Goal: Information Seeking & Learning: Learn about a topic

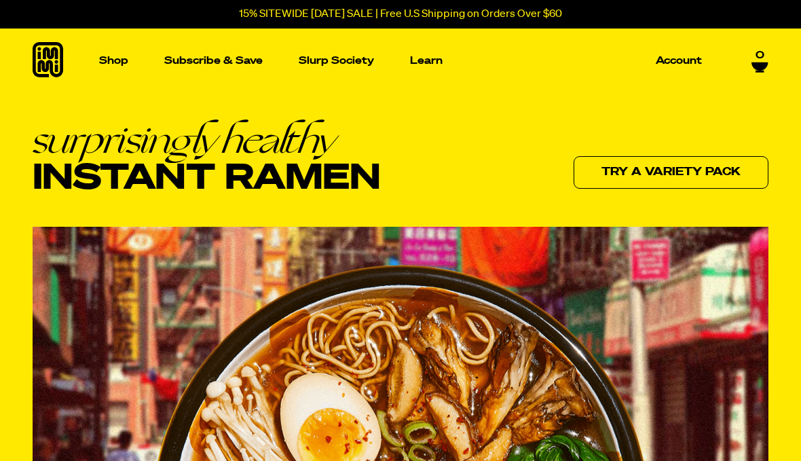
click at [501, 212] on img "Main navigation" at bounding box center [500, 196] width 154 height 154
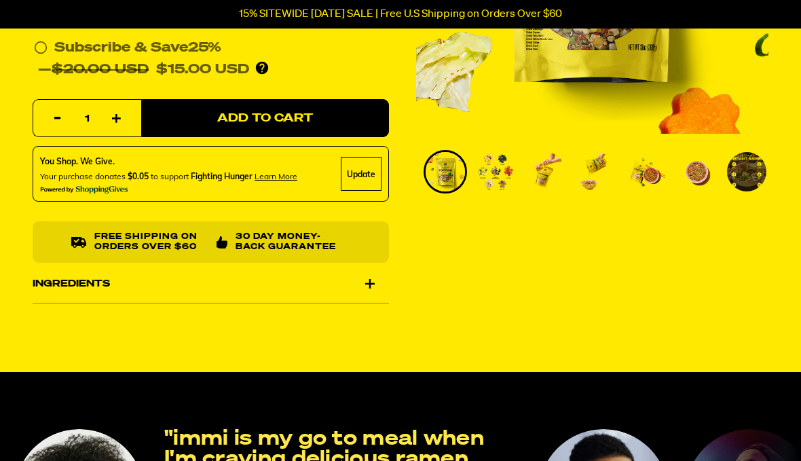
scroll to position [314, 0]
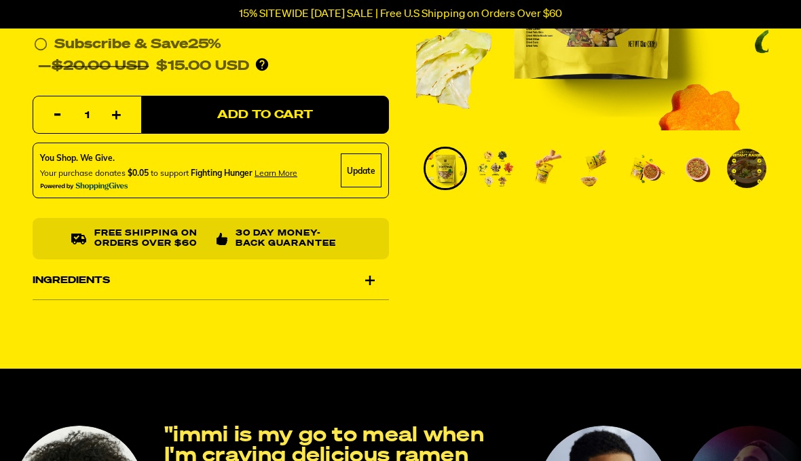
click at [374, 275] on div "Ingredients" at bounding box center [211, 280] width 357 height 38
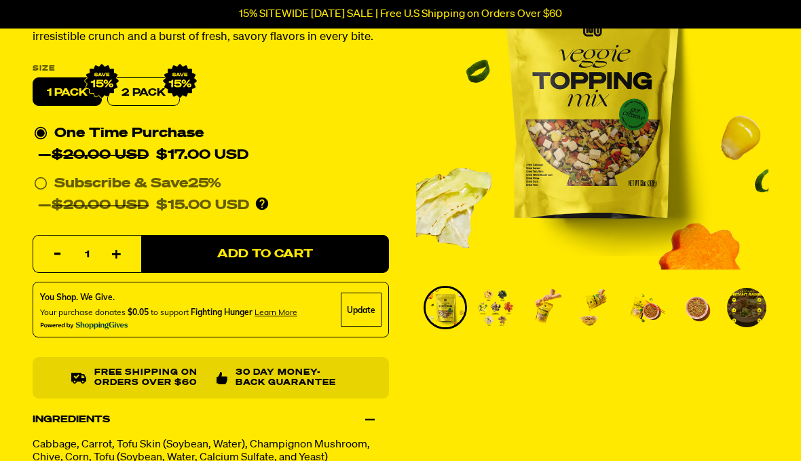
click at [509, 324] on img "Go to slide 2" at bounding box center [495, 308] width 39 height 39
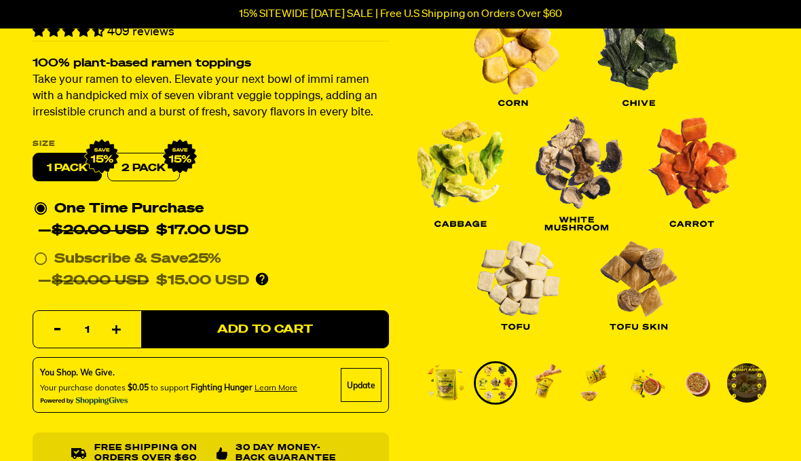
scroll to position [94, 0]
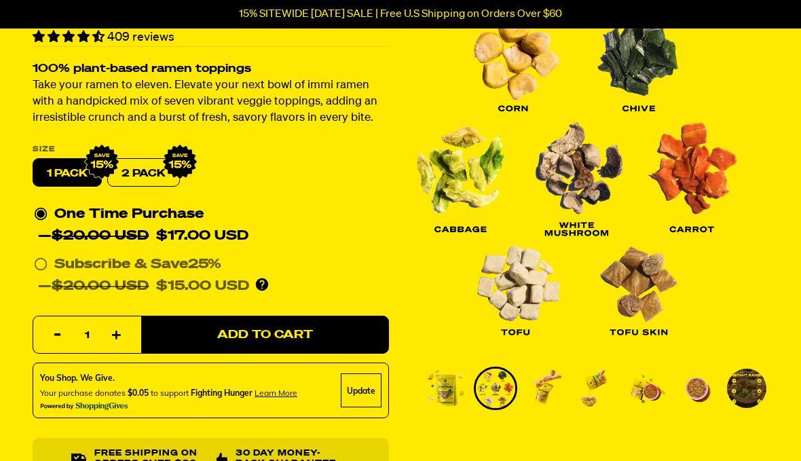
click at [549, 409] on img "Go to slide 3" at bounding box center [545, 388] width 39 height 39
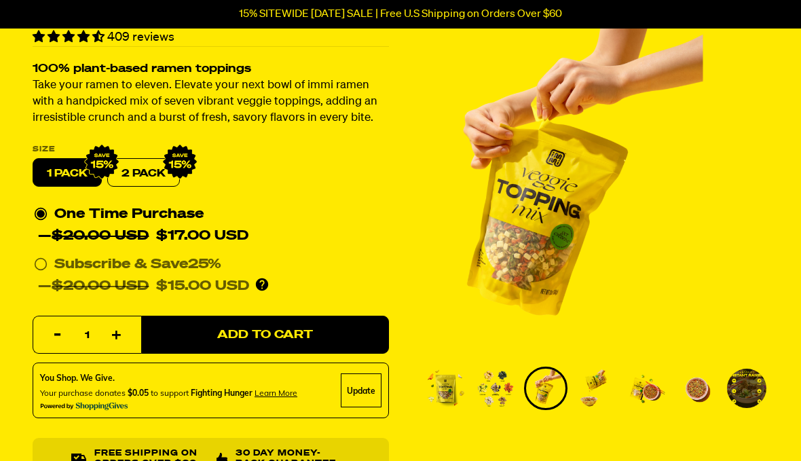
click at [600, 408] on img "Go to slide 4" at bounding box center [596, 388] width 39 height 39
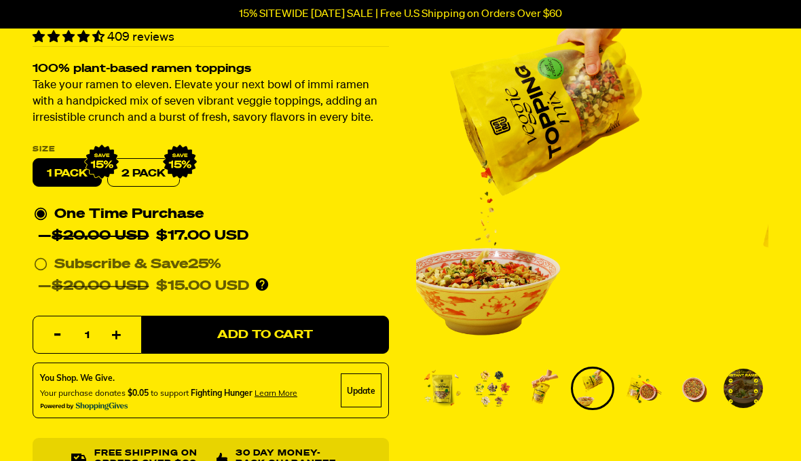
click at [654, 408] on img "Go to slide 5" at bounding box center [642, 388] width 39 height 39
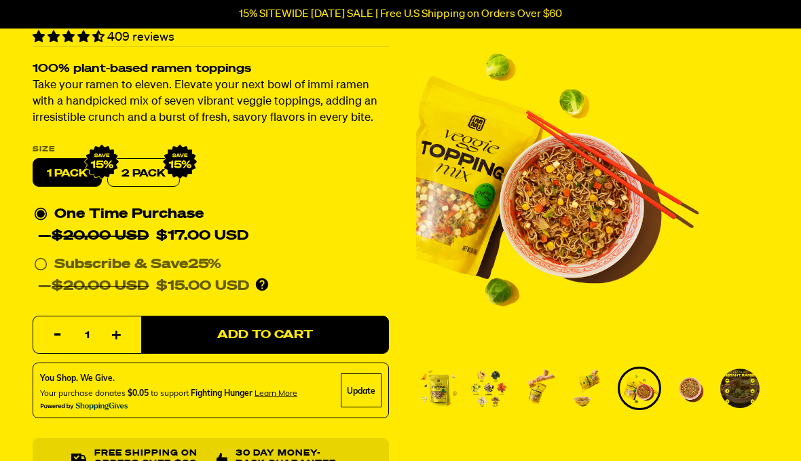
click at [705, 406] on img "Go to slide 6" at bounding box center [689, 388] width 39 height 39
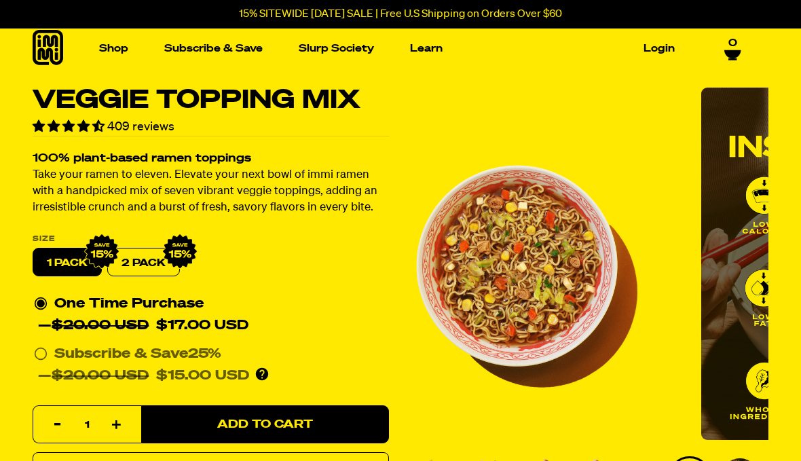
scroll to position [0, 0]
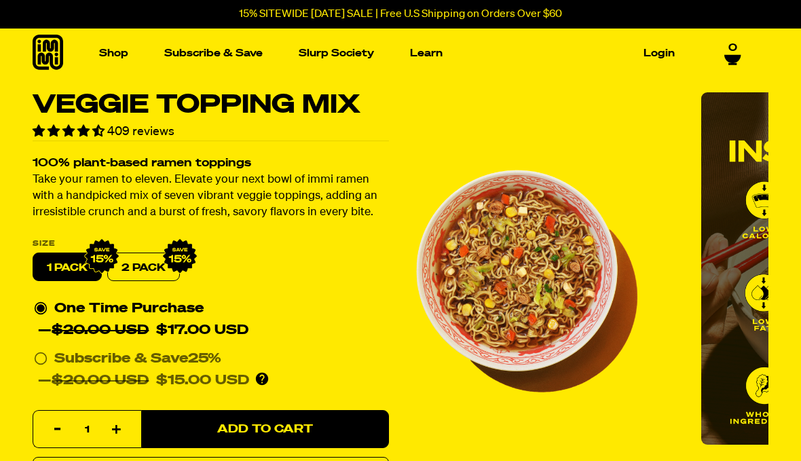
click at [267, 426] on span "Add to Cart" at bounding box center [265, 430] width 96 height 12
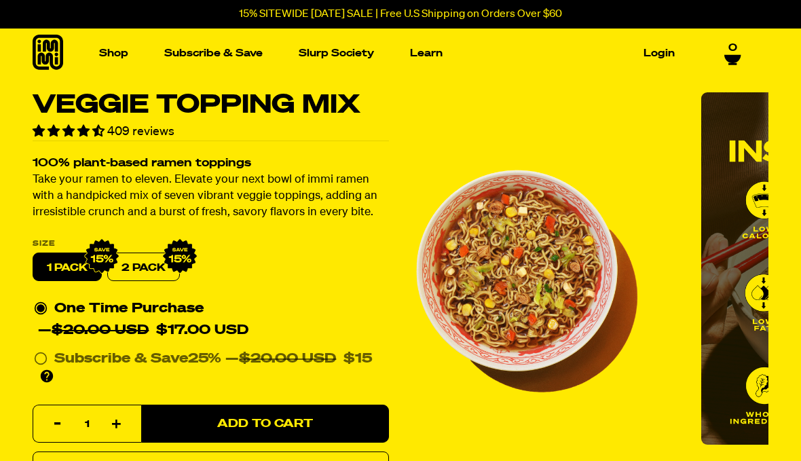
click at [267, 426] on span "Add to Cart" at bounding box center [265, 424] width 96 height 12
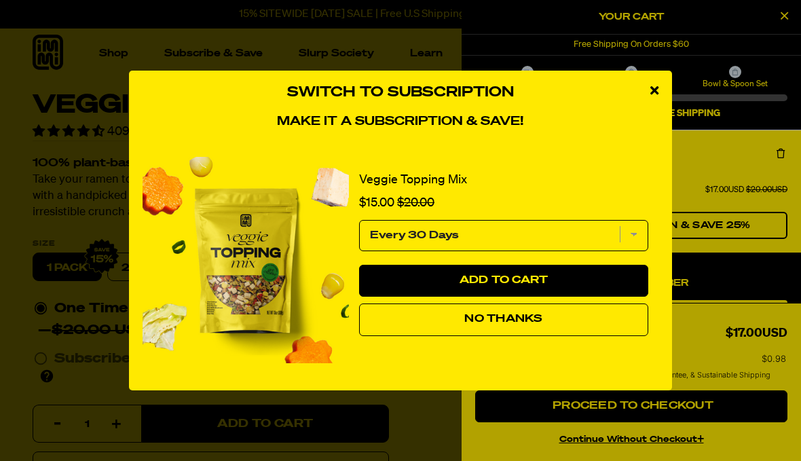
click at [458, 319] on button "No Thanks" at bounding box center [503, 320] width 289 height 33
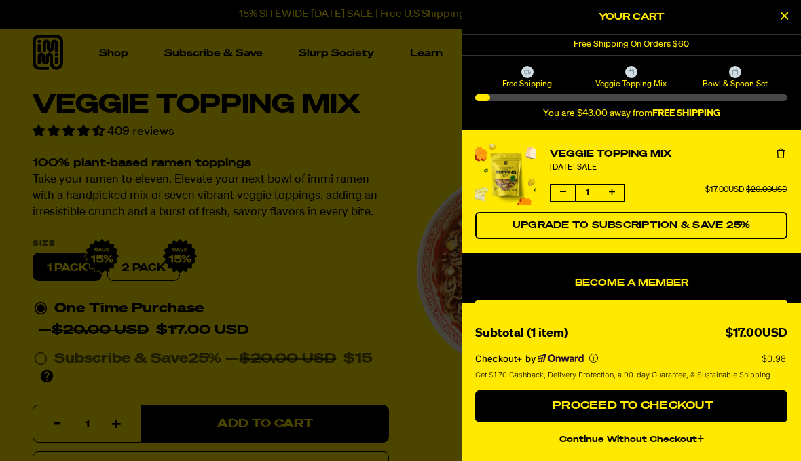
click at [518, 28] on div "Your Cart" at bounding box center [632, 17] width 340 height 35
click at [785, 21] on icon "Close Cart" at bounding box center [784, 16] width 7 height 12
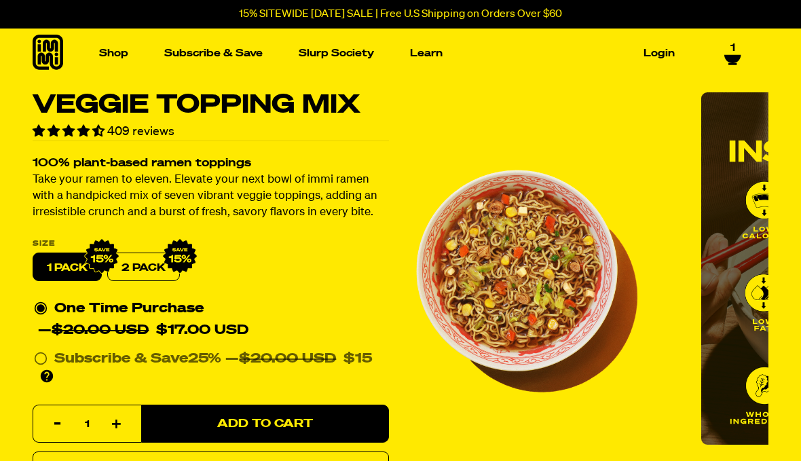
click at [141, 206] on img "Main navigation" at bounding box center [103, 181] width 154 height 154
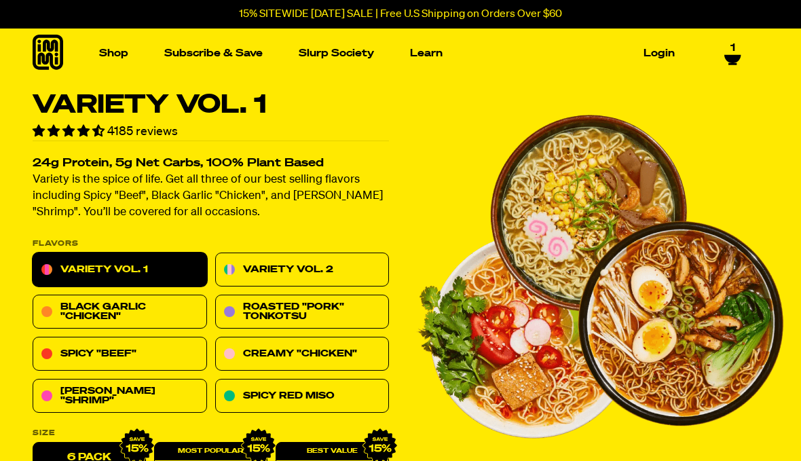
click at [178, 309] on link "Black Garlic "Chicken"" at bounding box center [120, 312] width 175 height 34
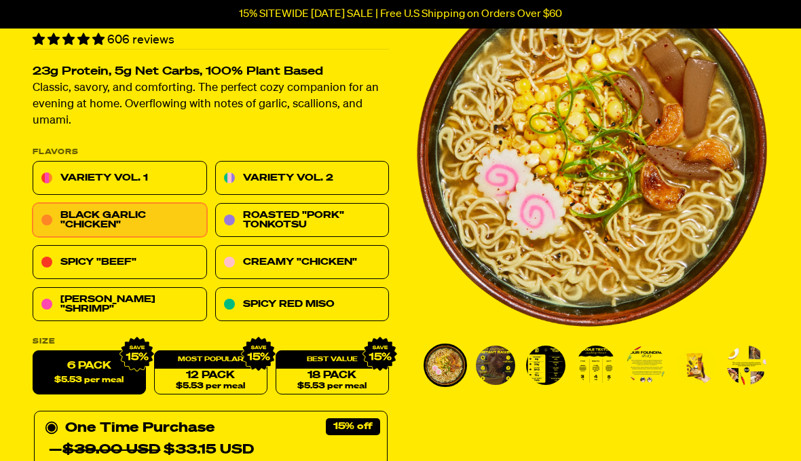
scroll to position [125, 0]
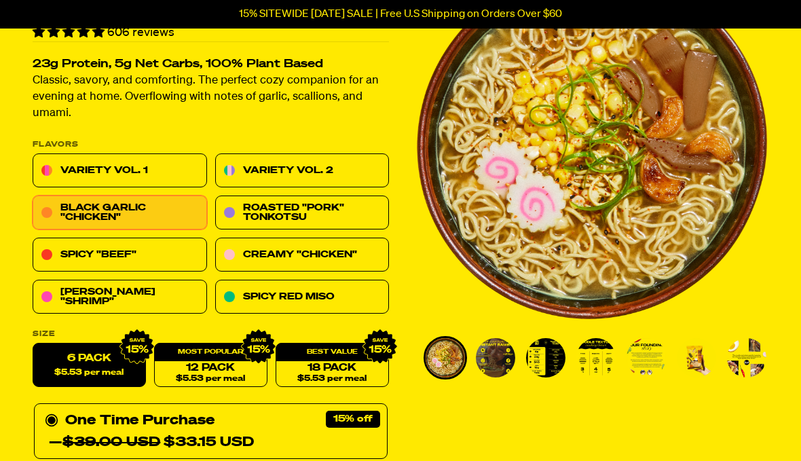
click at [178, 259] on link "Spicy "Beef"" at bounding box center [120, 255] width 175 height 34
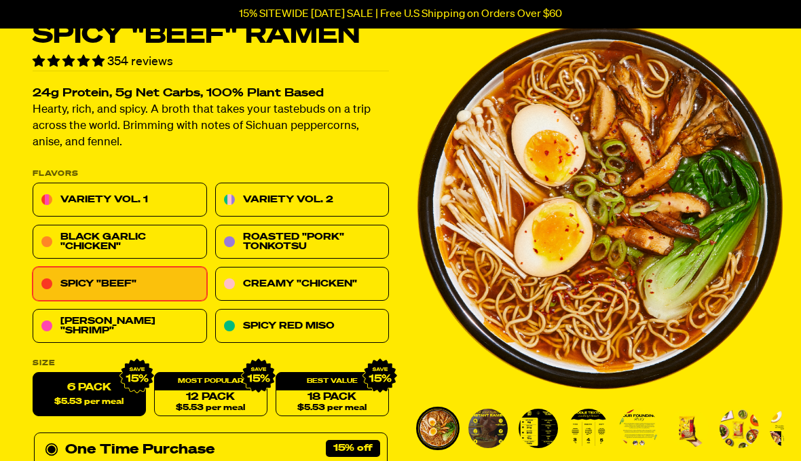
scroll to position [87, 0]
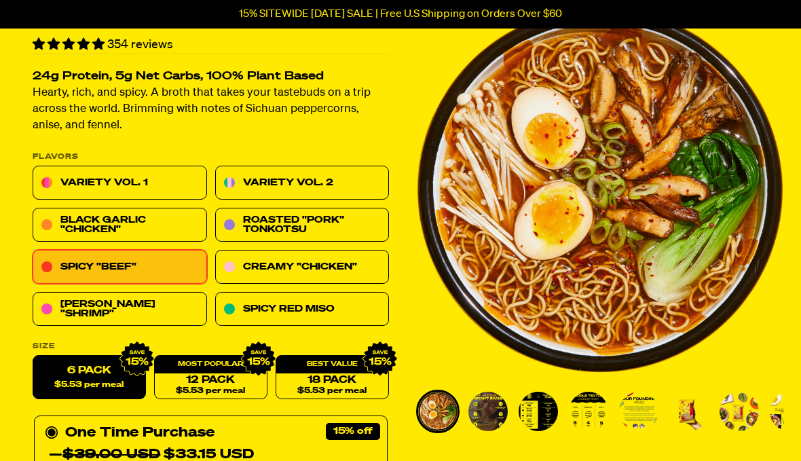
click at [165, 190] on link "Variety Vol. 1" at bounding box center [120, 183] width 175 height 34
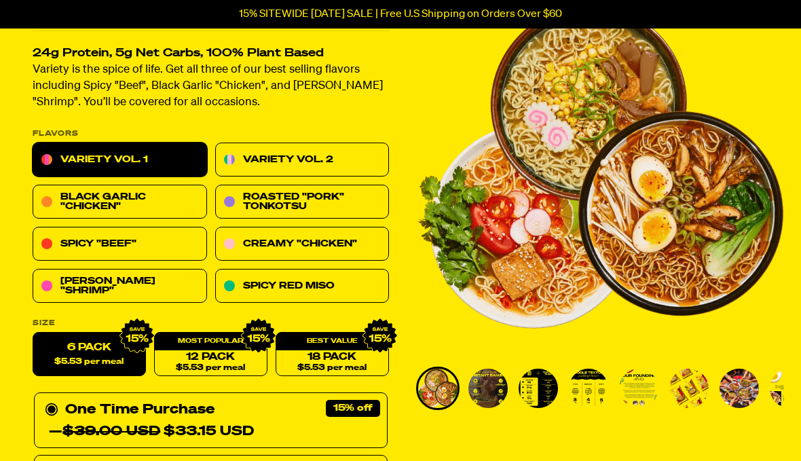
scroll to position [111, 0]
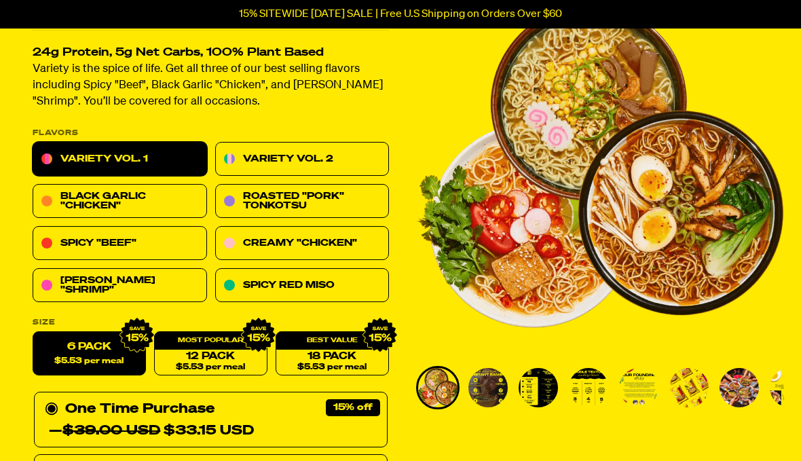
click at [490, 399] on img "Go to slide 2" at bounding box center [488, 387] width 39 height 39
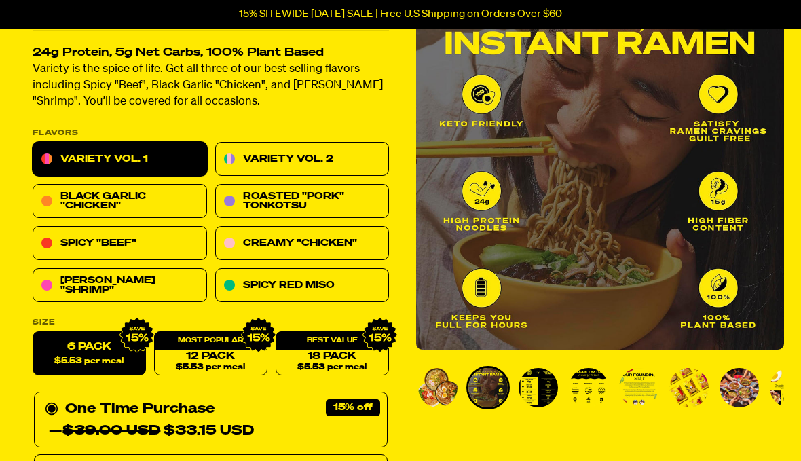
click at [538, 400] on img "Go to slide 3" at bounding box center [538, 387] width 39 height 39
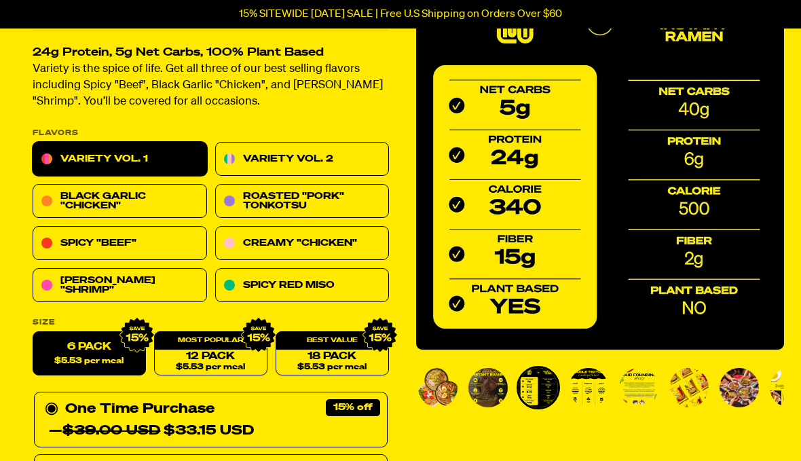
click at [573, 403] on img "Go to slide 4" at bounding box center [588, 387] width 39 height 39
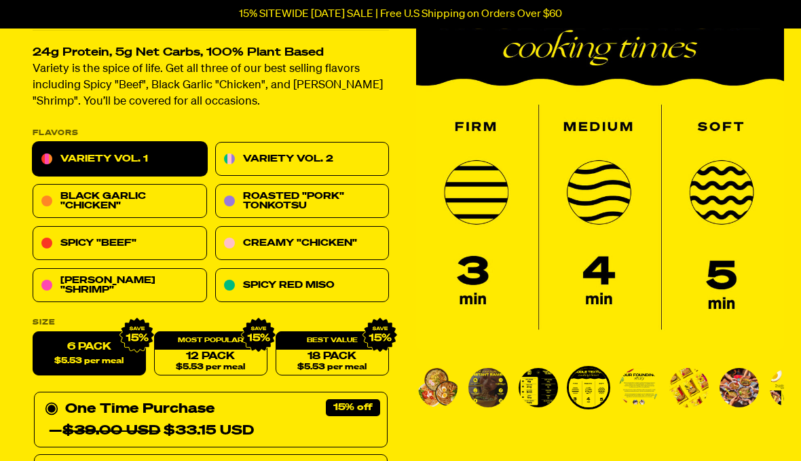
click at [702, 389] on img "Go to slide 6" at bounding box center [689, 387] width 39 height 39
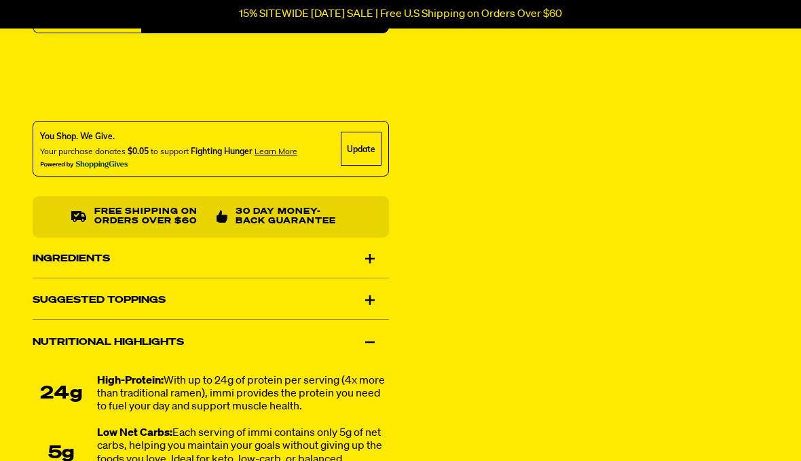
scroll to position [755, 0]
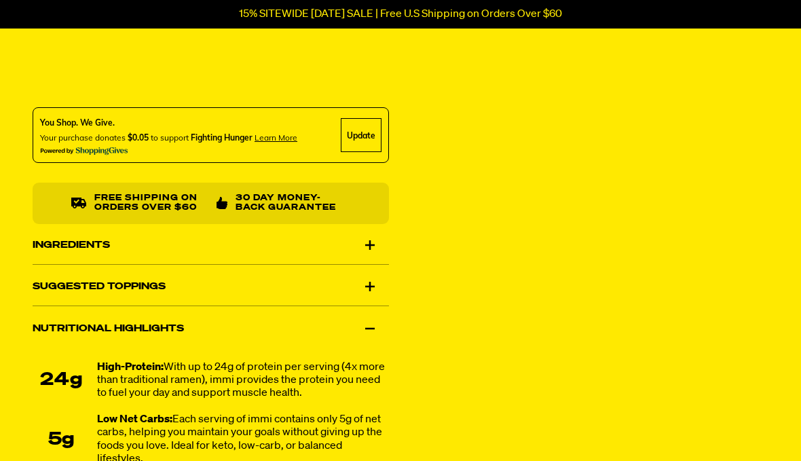
click at [369, 249] on div "Ingredients" at bounding box center [211, 246] width 357 height 38
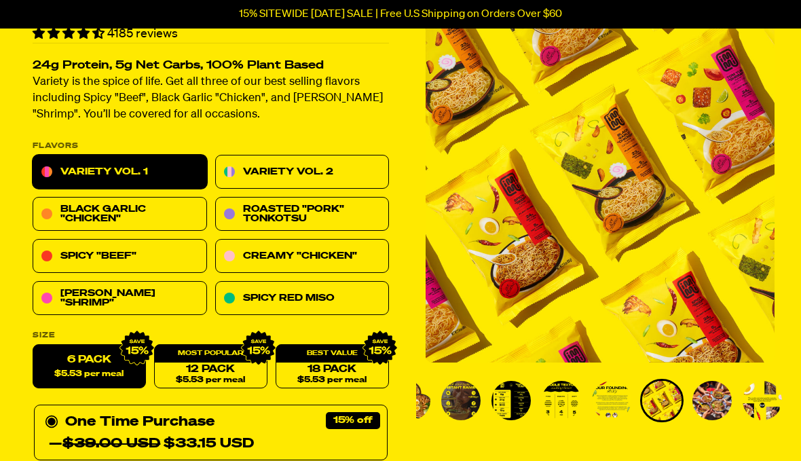
scroll to position [97, 0]
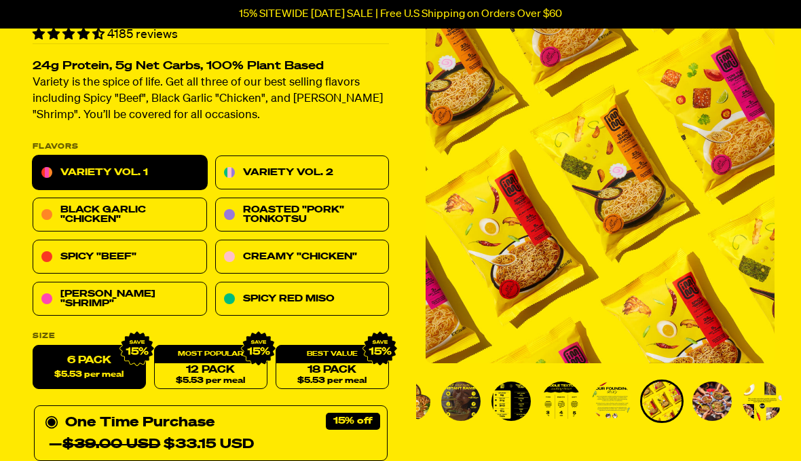
click at [355, 174] on link "Variety Vol. 2" at bounding box center [302, 173] width 175 height 34
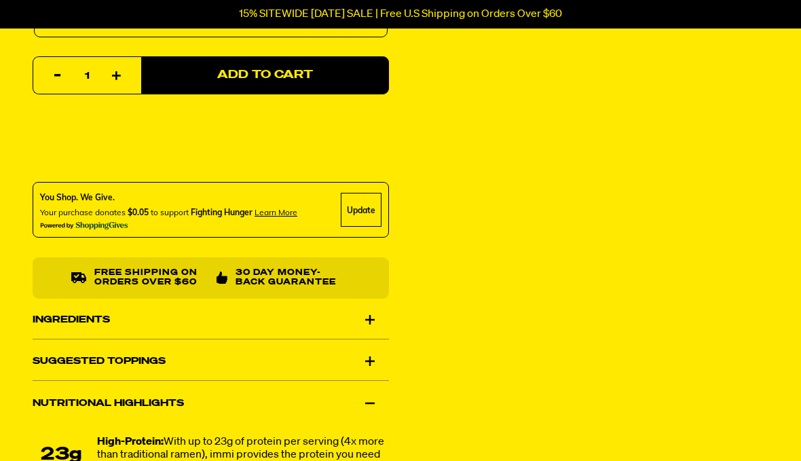
scroll to position [681, 0]
click at [372, 321] on div "Ingredients" at bounding box center [211, 320] width 357 height 38
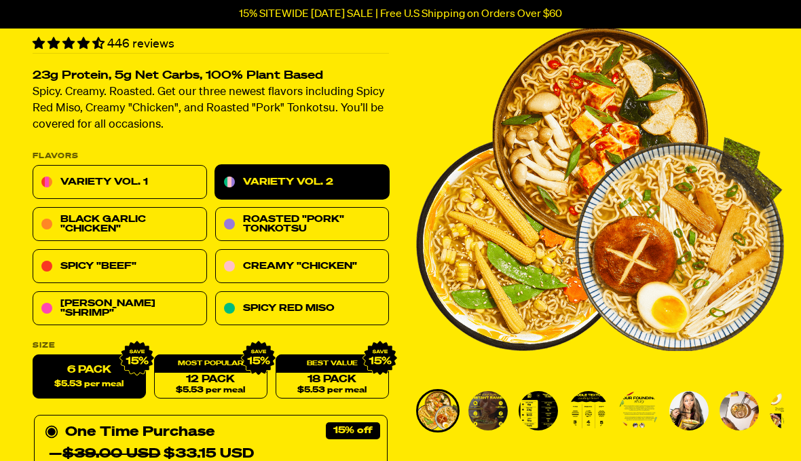
scroll to position [87, 0]
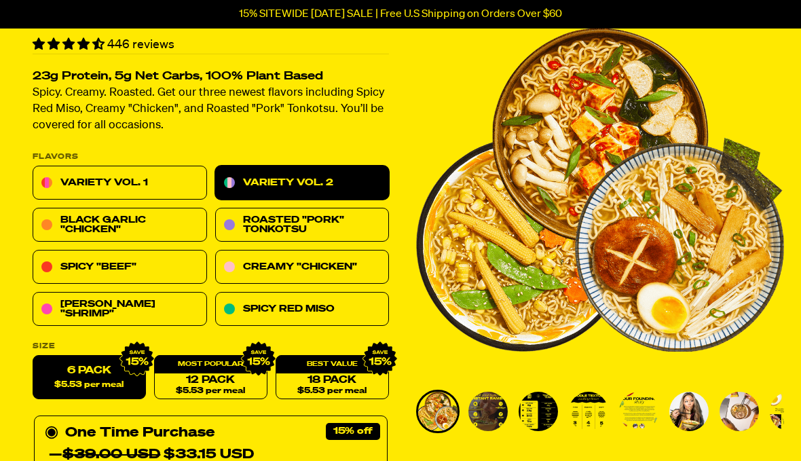
click at [162, 177] on link "Variety Vol. 1" at bounding box center [120, 183] width 175 height 34
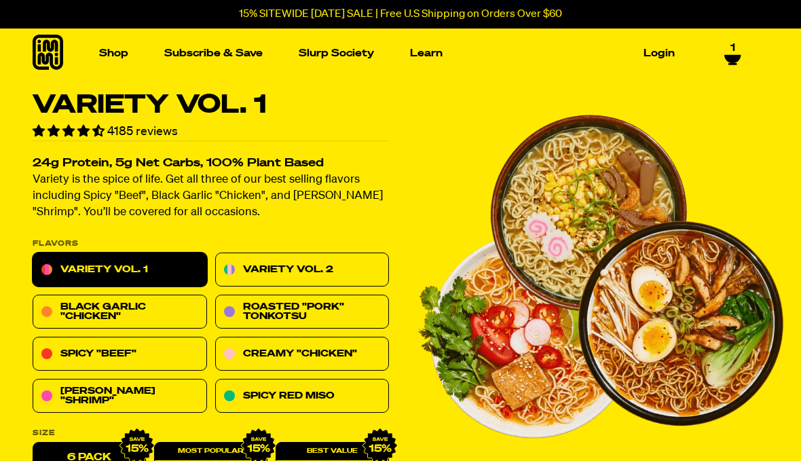
click at [360, 57] on link "Slurp Society" at bounding box center [336, 53] width 86 height 21
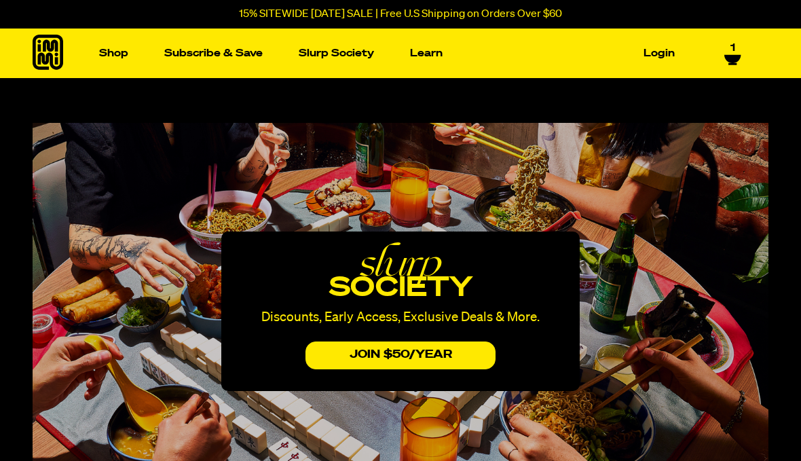
click at [241, 63] on link "Subscribe & Save" at bounding box center [213, 53] width 109 height 21
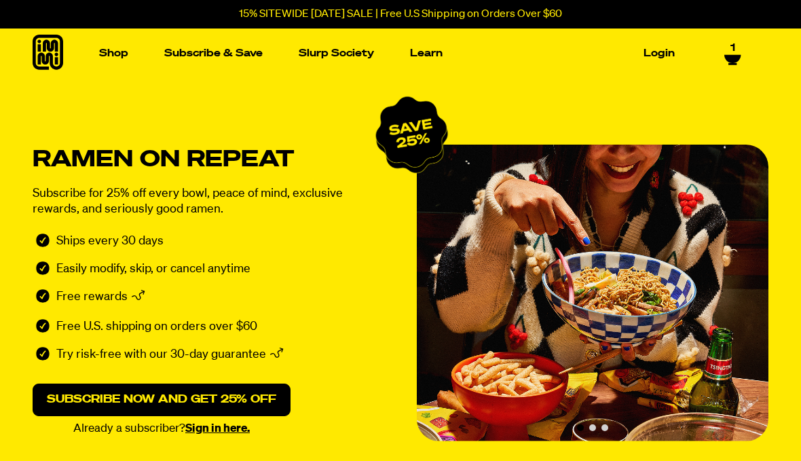
click at [134, 213] on img "Main navigation" at bounding box center [103, 181] width 154 height 154
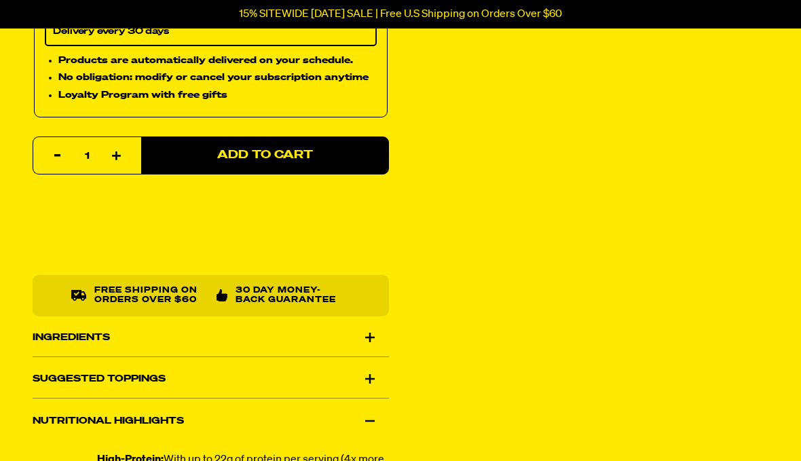
scroll to position [627, 0]
click at [369, 338] on div "Ingredients" at bounding box center [211, 338] width 357 height 38
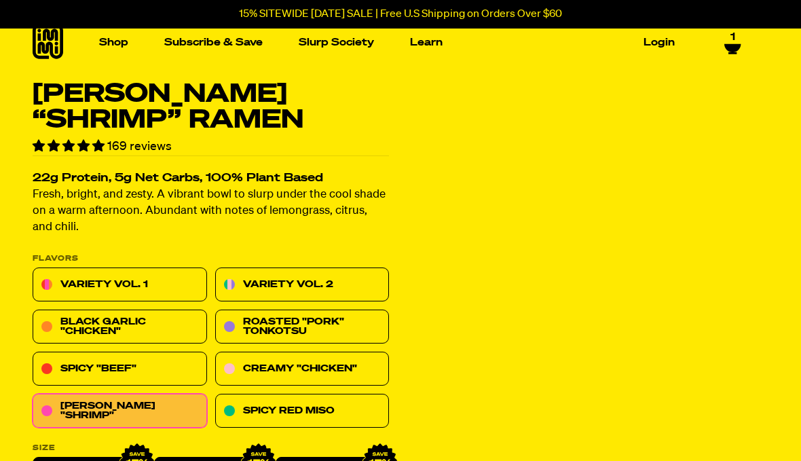
scroll to position [0, 0]
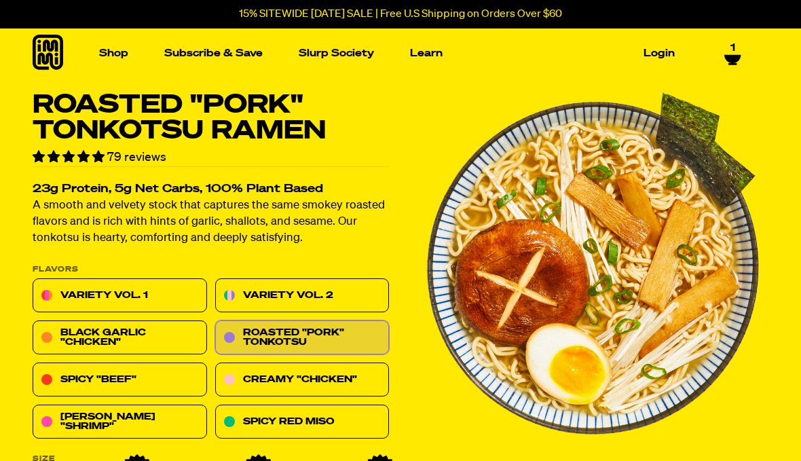
click at [338, 374] on link "Creamy "Chicken"" at bounding box center [302, 380] width 175 height 34
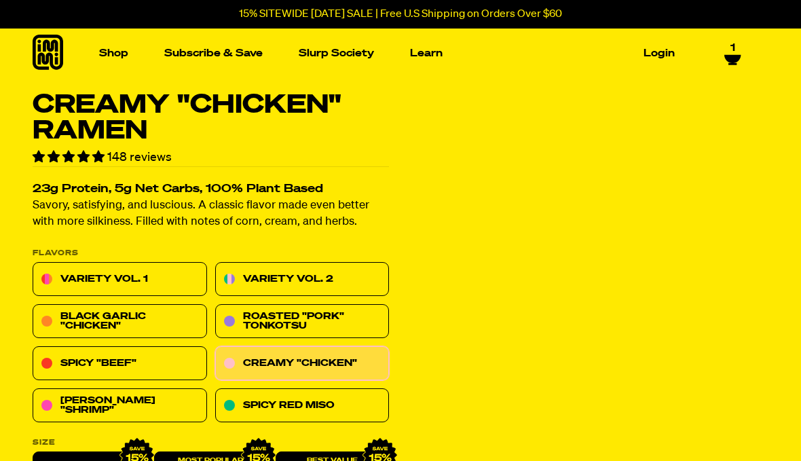
scroll to position [25, 0]
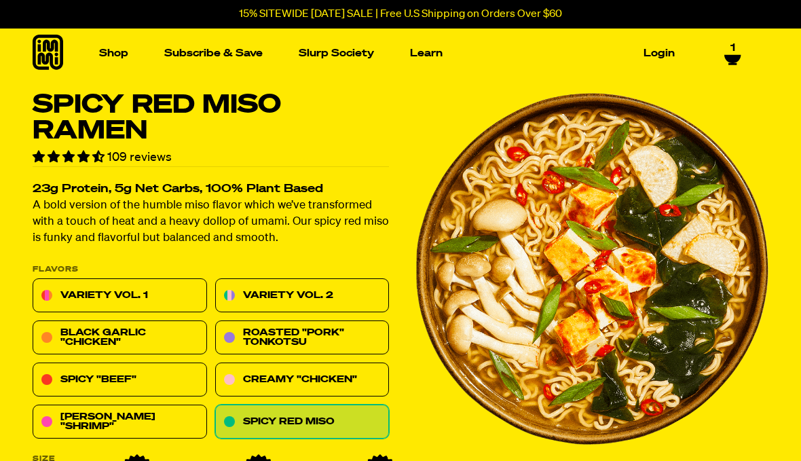
click at [179, 297] on link "Variety Vol. 1" at bounding box center [120, 296] width 175 height 34
